Goal: Check status: Check status

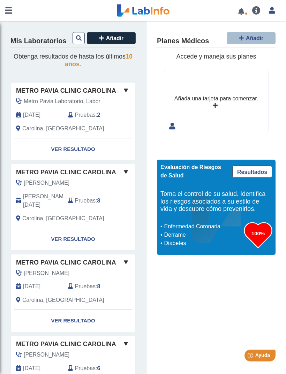
click at [243, 12] on link at bounding box center [241, 11] width 14 height 5
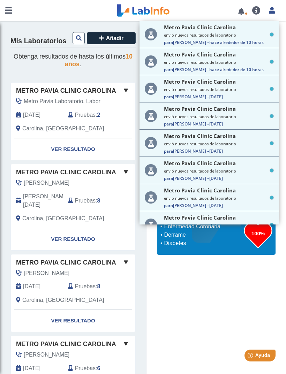
click at [259, 37] on small "envió nuevos resultados de laboratorio" at bounding box center [219, 34] width 110 height 5
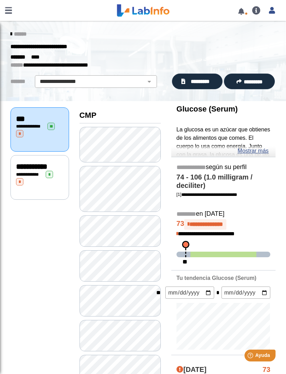
click at [243, 12] on link at bounding box center [241, 11] width 14 height 5
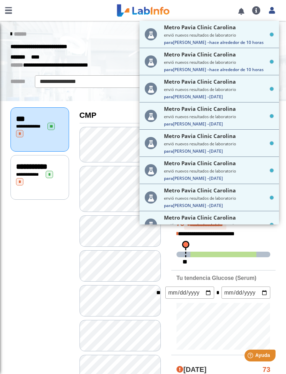
click at [241, 14] on link at bounding box center [241, 11] width 14 height 5
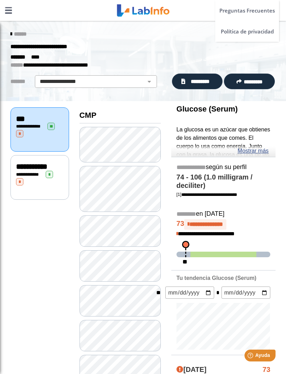
click at [259, 13] on link at bounding box center [256, 10] width 17 height 8
click at [220, 67] on p "**********" at bounding box center [137, 65] width 254 height 8
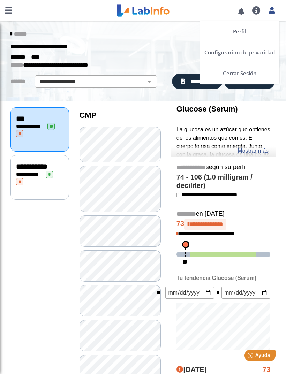
click at [274, 11] on link at bounding box center [271, 9] width 14 height 9
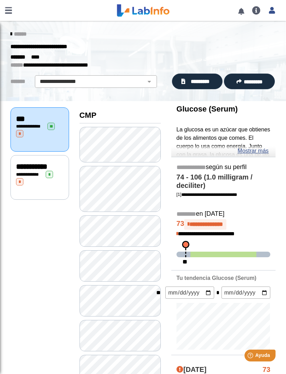
click at [11, 14] on link at bounding box center [8, 10] width 17 height 21
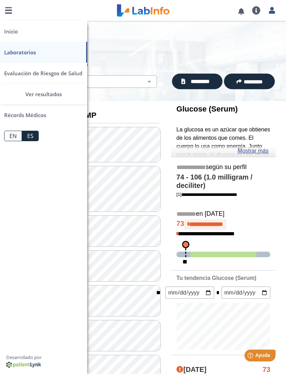
click at [39, 79] on link "HRA Evaluación de Riesgos de Salud" at bounding box center [43, 73] width 87 height 21
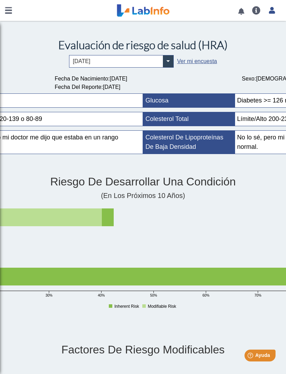
click at [12, 16] on link at bounding box center [8, 10] width 17 height 21
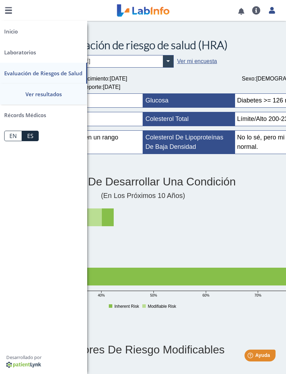
click at [29, 55] on link "Laboratorios" at bounding box center [43, 52] width 87 height 21
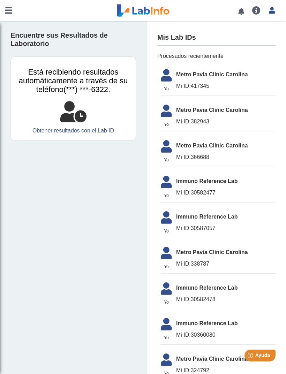
click at [244, 79] on li "Yo Yo Metro [PERSON_NAME] Clinic Carolina Mi ID: 417345" at bounding box center [218, 80] width 115 height 30
click at [237, 84] on span "Mi ID: 417345" at bounding box center [225, 86] width 99 height 8
click at [234, 84] on span "Mi ID: 417345" at bounding box center [225, 86] width 99 height 8
click at [232, 85] on span "Mi ID: 417345" at bounding box center [225, 86] width 99 height 8
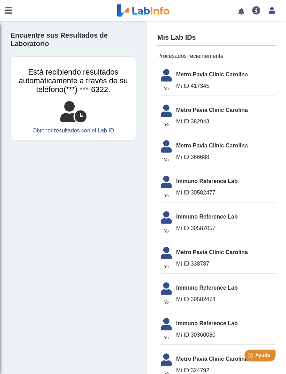
click at [70, 118] on icon at bounding box center [73, 111] width 26 height 21
click at [77, 132] on link "Obtener resultados con el Lab ID" at bounding box center [73, 130] width 114 height 8
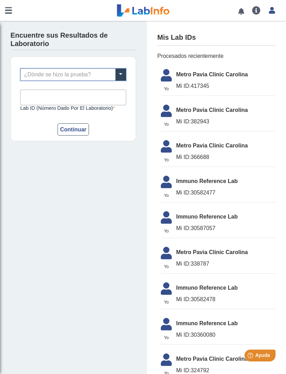
click at [70, 131] on button "Continuar" at bounding box center [72, 129] width 31 height 12
click at [119, 74] on span at bounding box center [120, 75] width 10 height 12
click at [48, 26] on div "Encuentre sus Resultados de Laboratorio ¿Dónde se hizo la prueba? Lab ID (númer…" at bounding box center [73, 86] width 146 height 131
